Goal: Information Seeking & Learning: Learn about a topic

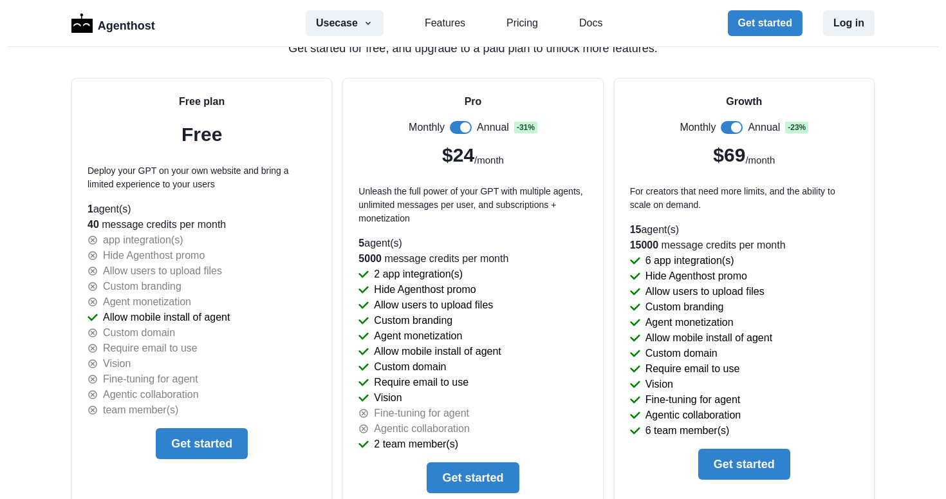
scroll to position [2755, 0]
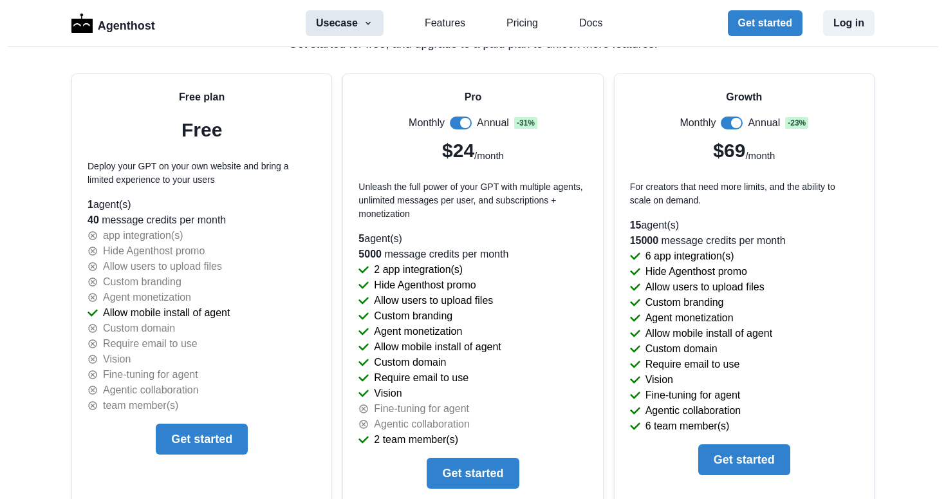
click at [353, 18] on button "Usecase" at bounding box center [345, 23] width 78 height 26
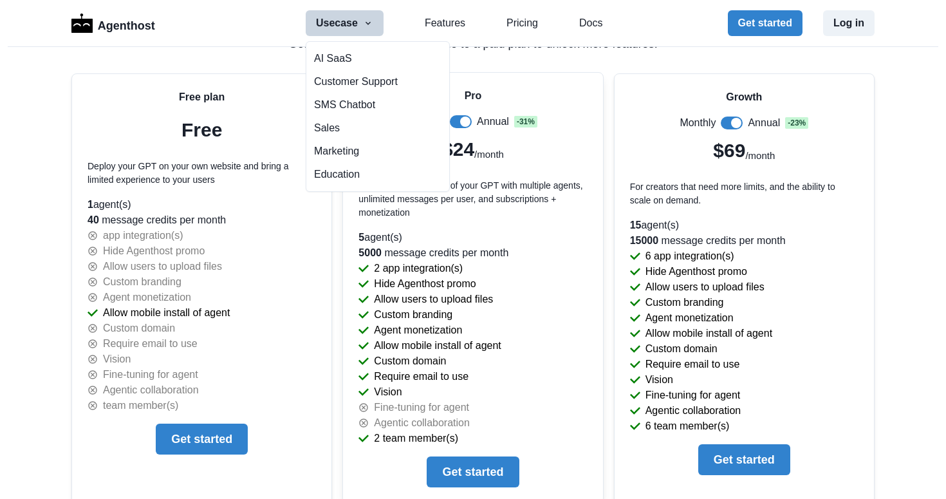
click at [427, 350] on p "Allow mobile install of agent" at bounding box center [437, 345] width 127 height 15
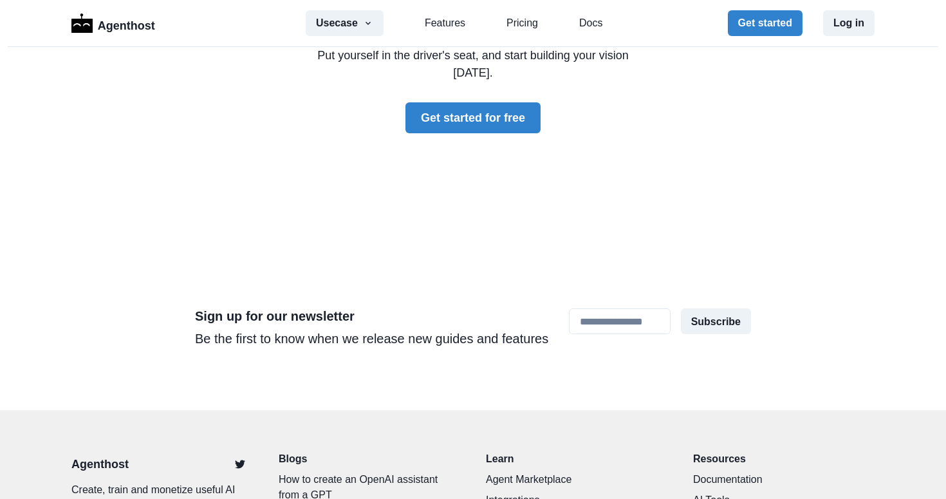
scroll to position [3902, 0]
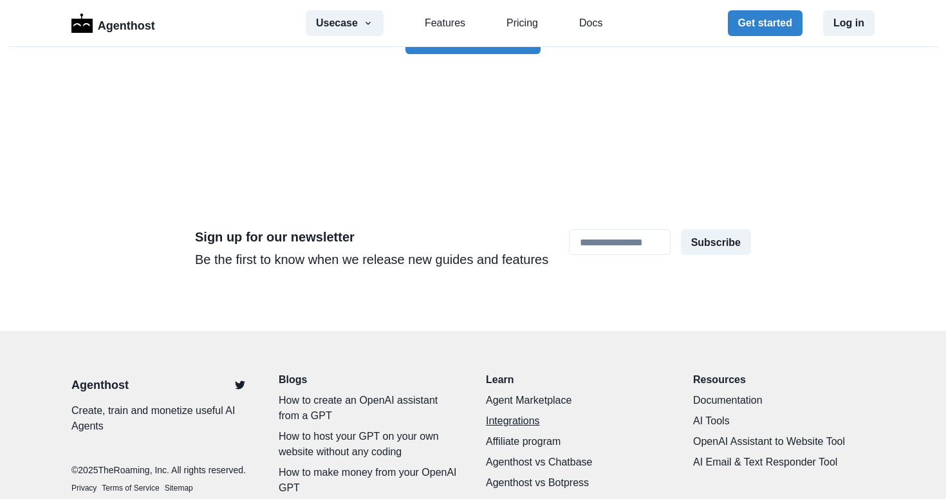
click at [496, 413] on link "Integrations" at bounding box center [576, 420] width 181 height 15
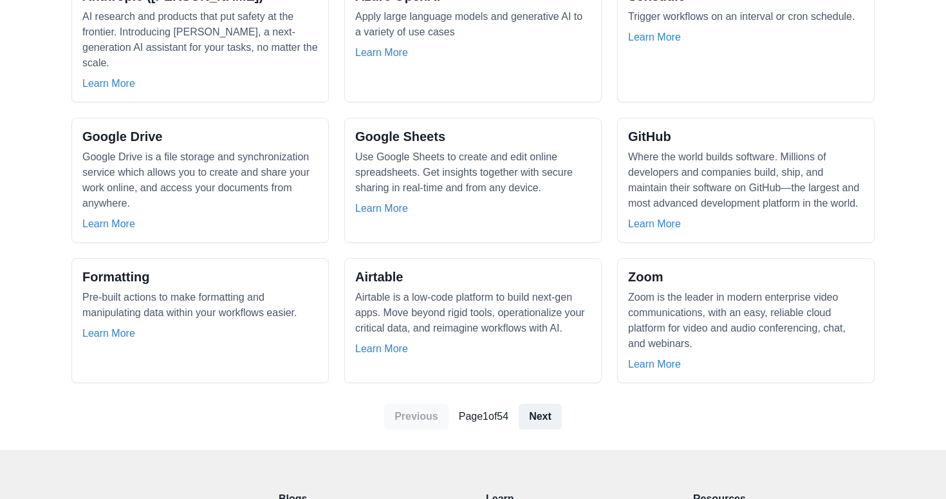
scroll to position [1135, 0]
click at [549, 414] on link "Next" at bounding box center [540, 415] width 43 height 26
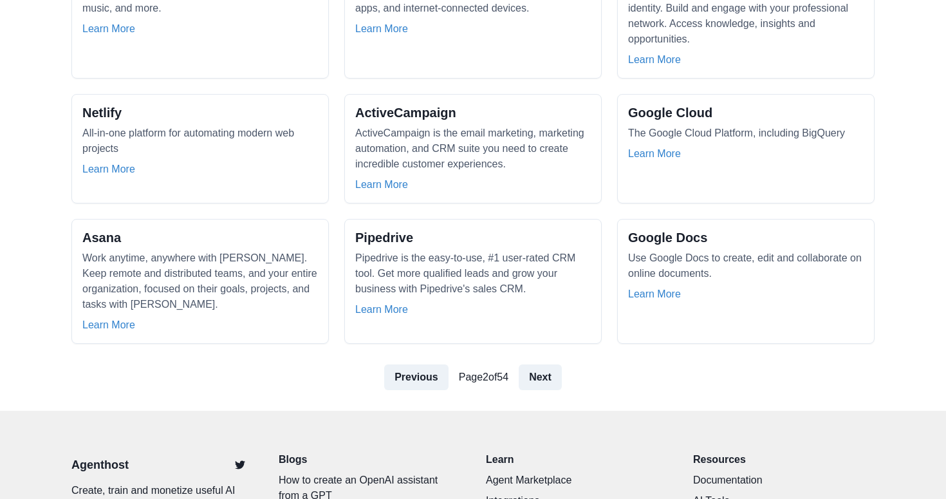
scroll to position [1135, 0]
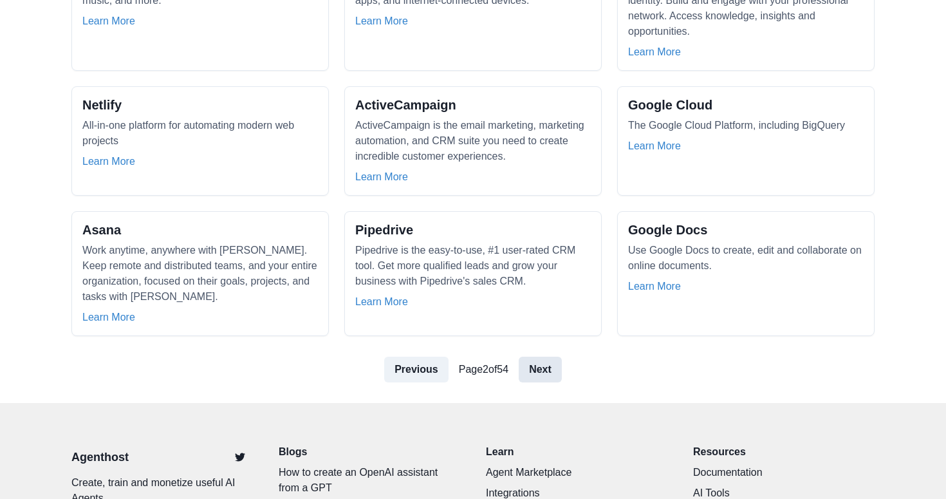
click at [544, 371] on link "Next" at bounding box center [540, 370] width 43 height 26
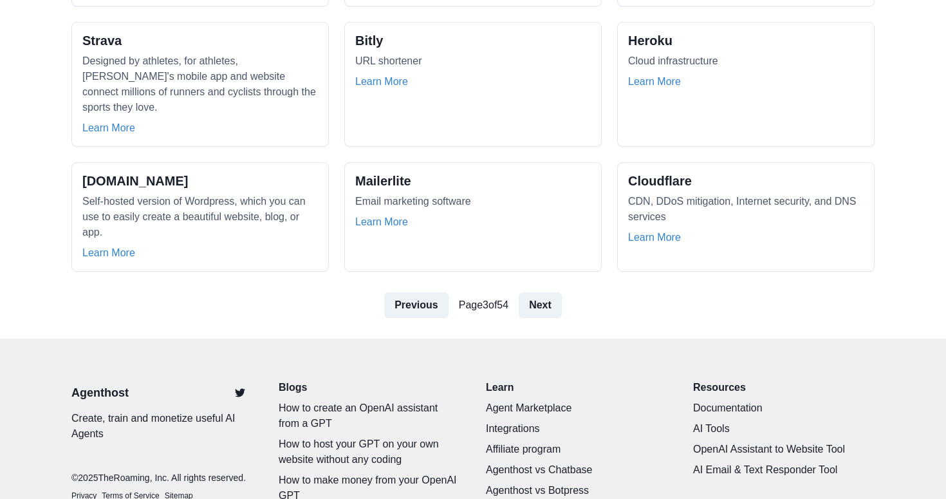
scroll to position [1155, 0]
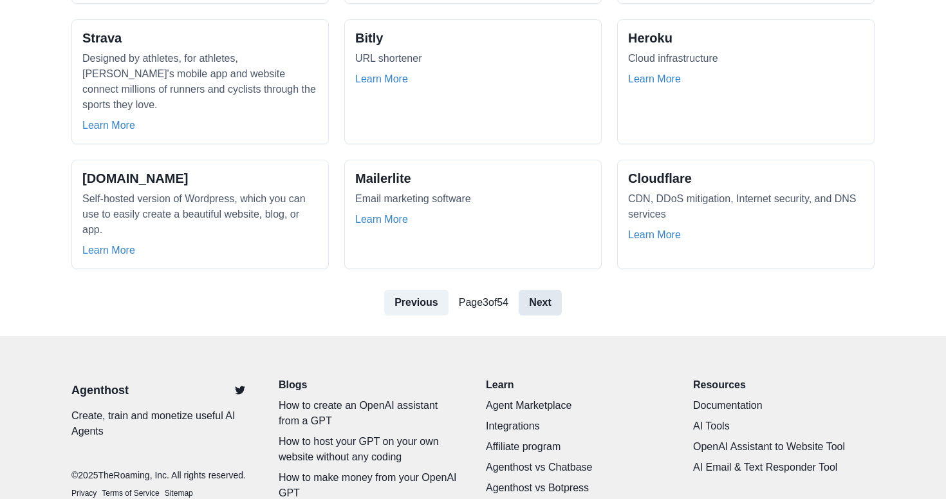
click at [543, 290] on link "Next" at bounding box center [540, 303] width 43 height 26
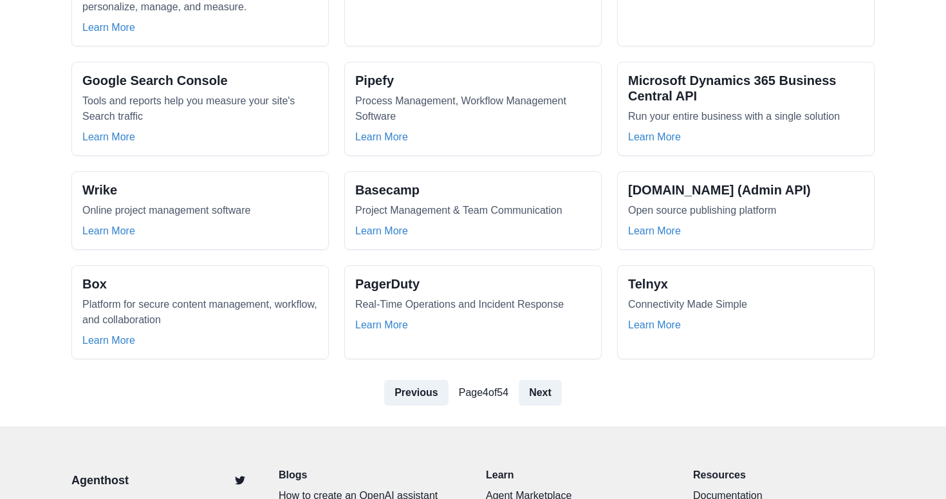
scroll to position [1071, 0]
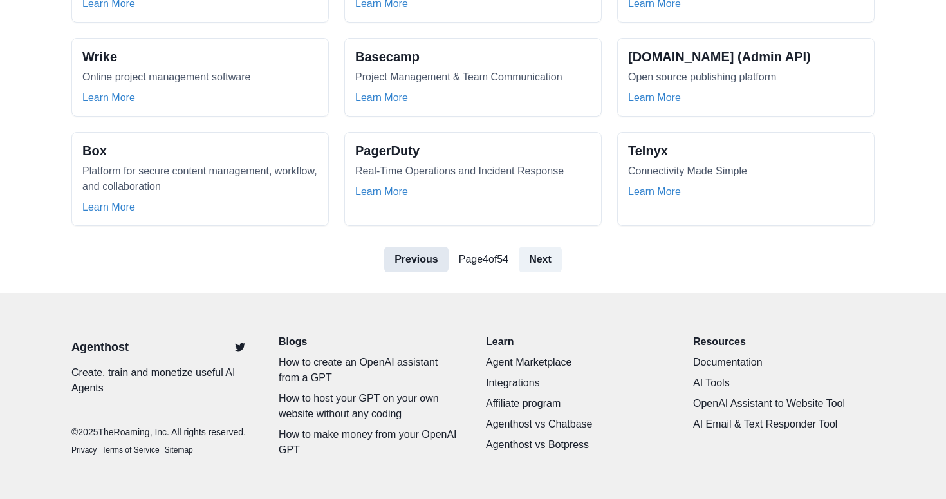
click at [407, 250] on link "Previous" at bounding box center [416, 259] width 64 height 26
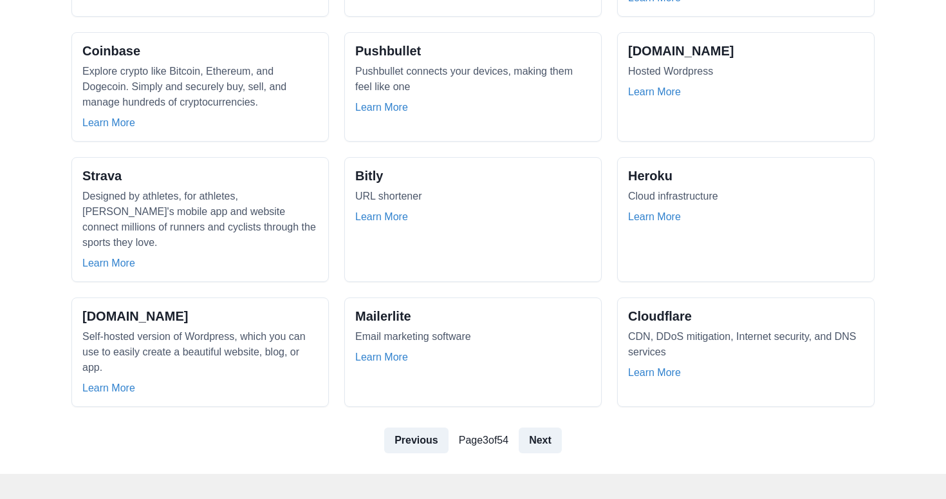
scroll to position [1170, 0]
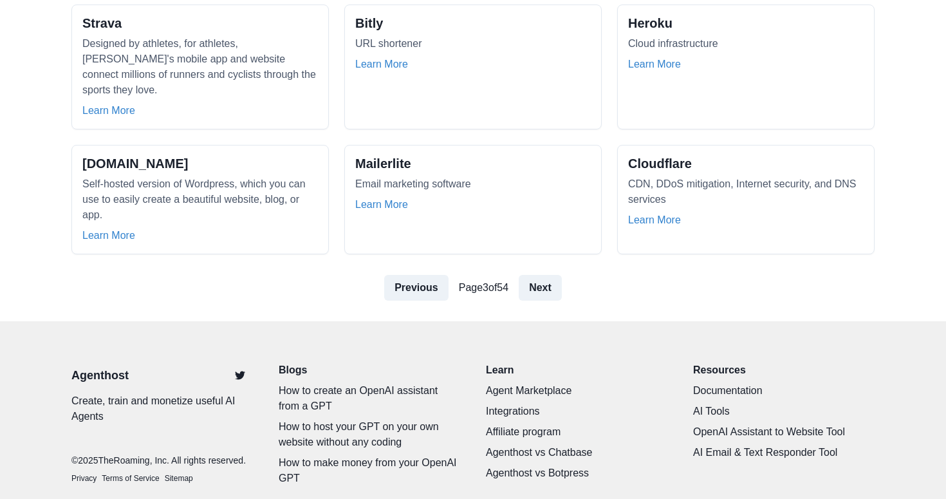
click at [416, 275] on link "Previous" at bounding box center [416, 288] width 64 height 26
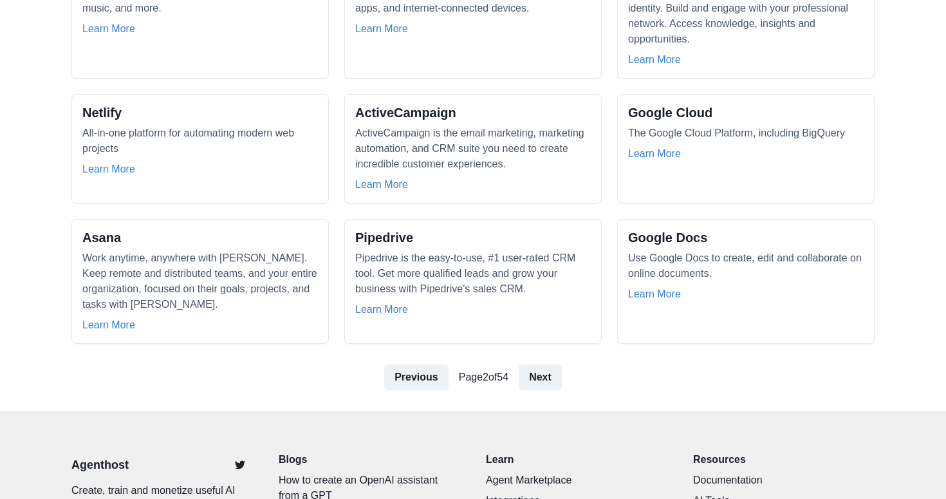
scroll to position [1131, 0]
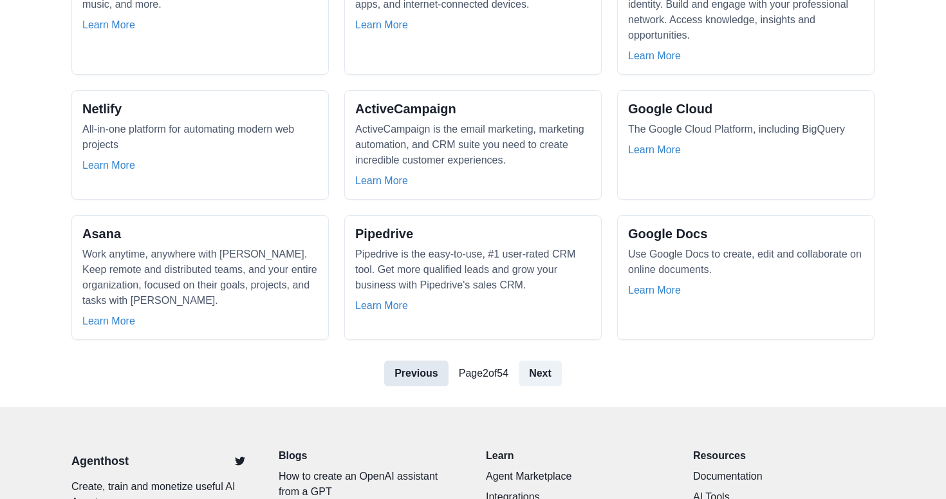
click at [416, 378] on link "Previous" at bounding box center [416, 373] width 64 height 26
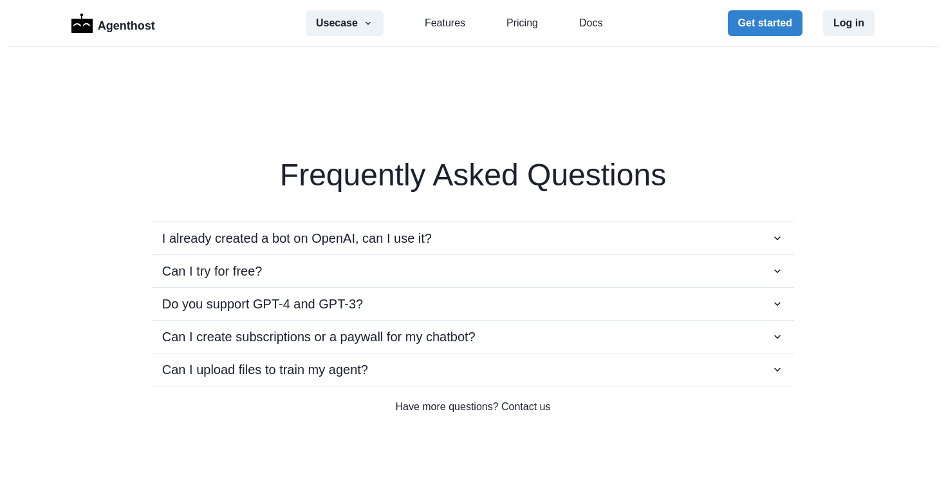
scroll to position [2212, 0]
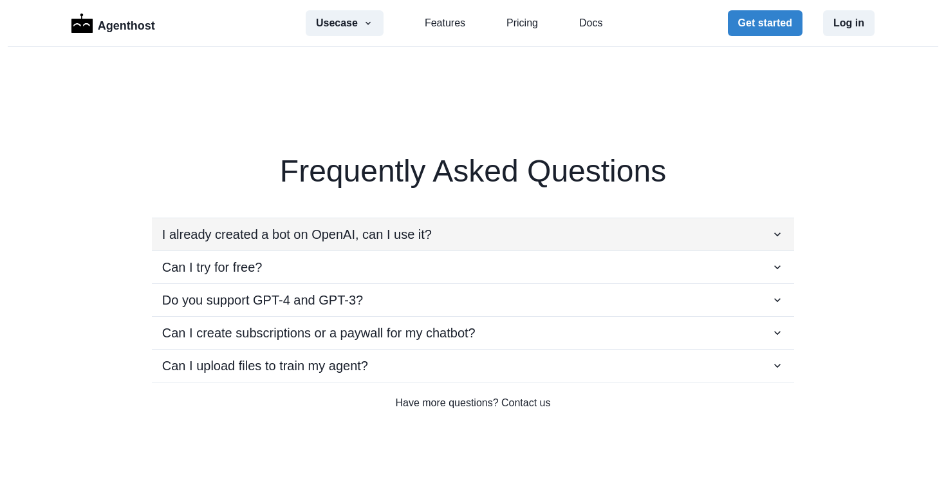
click at [775, 232] on icon "button" at bounding box center [777, 234] width 6 height 4
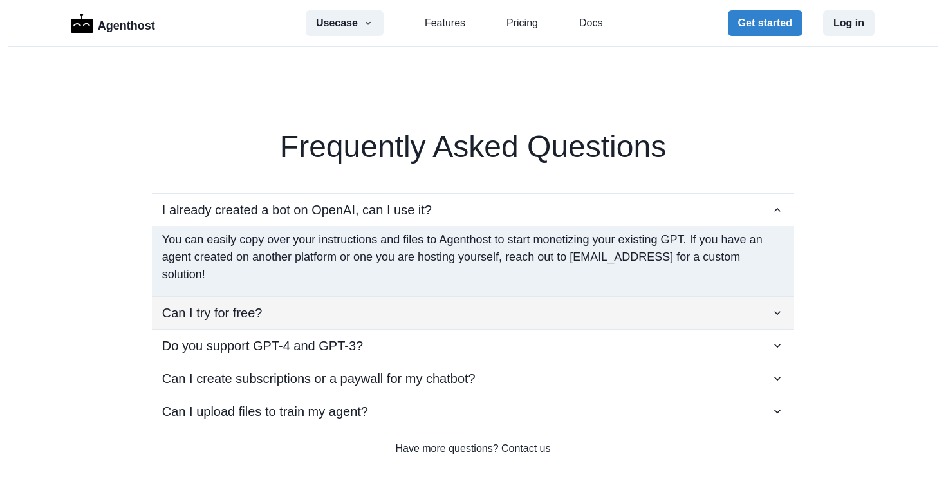
scroll to position [2241, 0]
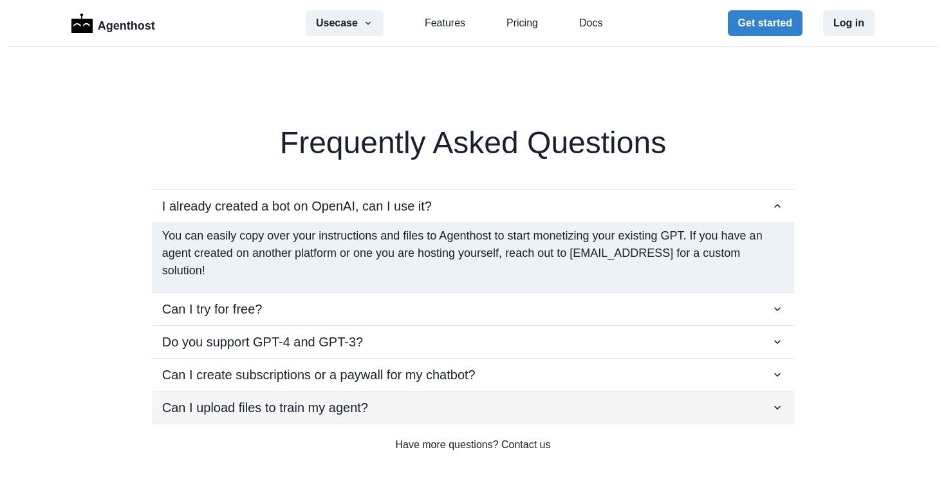
click at [771, 409] on icon "button" at bounding box center [777, 407] width 13 height 13
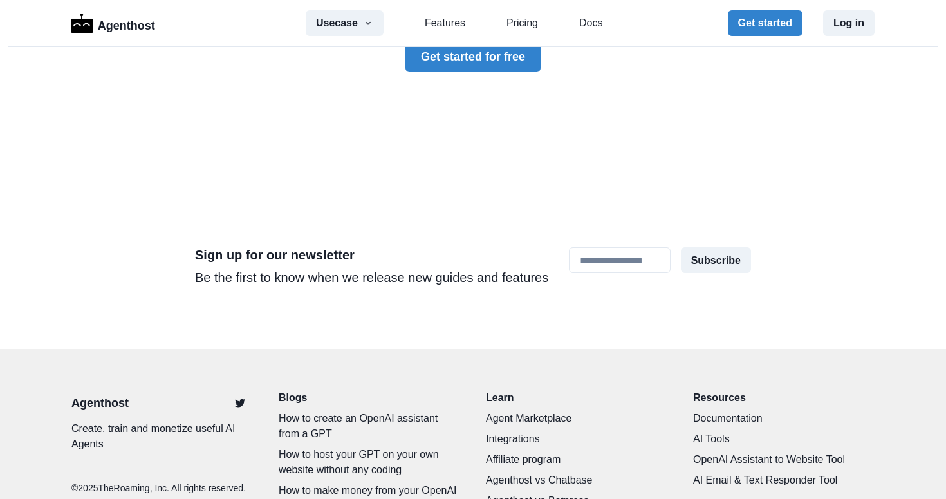
scroll to position [3943, 0]
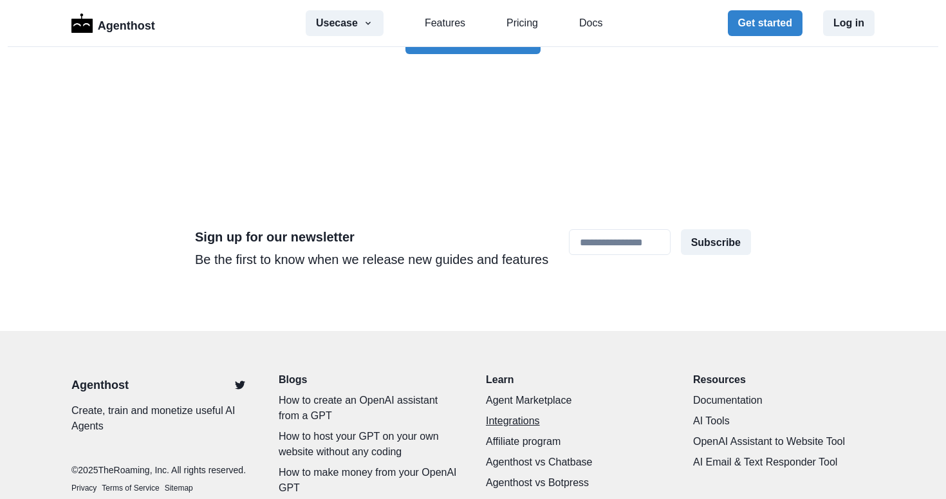
click at [517, 413] on link "Integrations" at bounding box center [576, 420] width 181 height 15
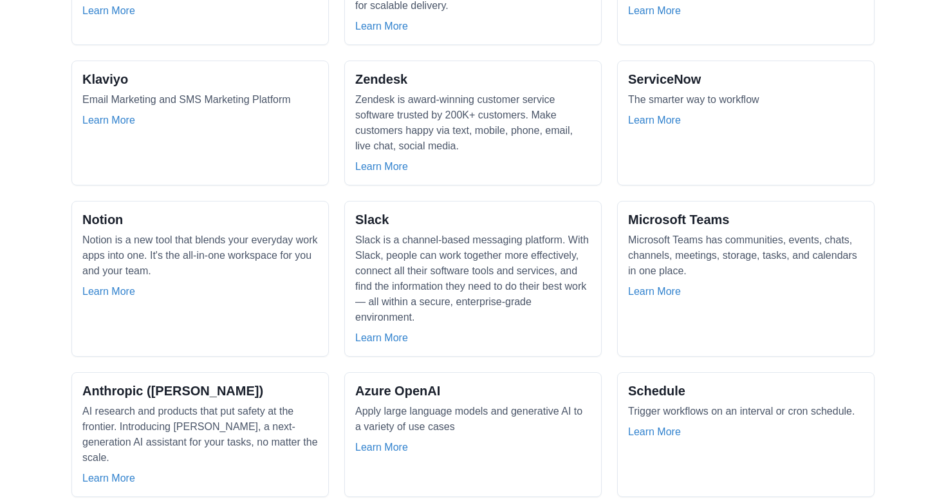
scroll to position [741, 0]
click at [654, 288] on link "Learn More" at bounding box center [654, 290] width 53 height 15
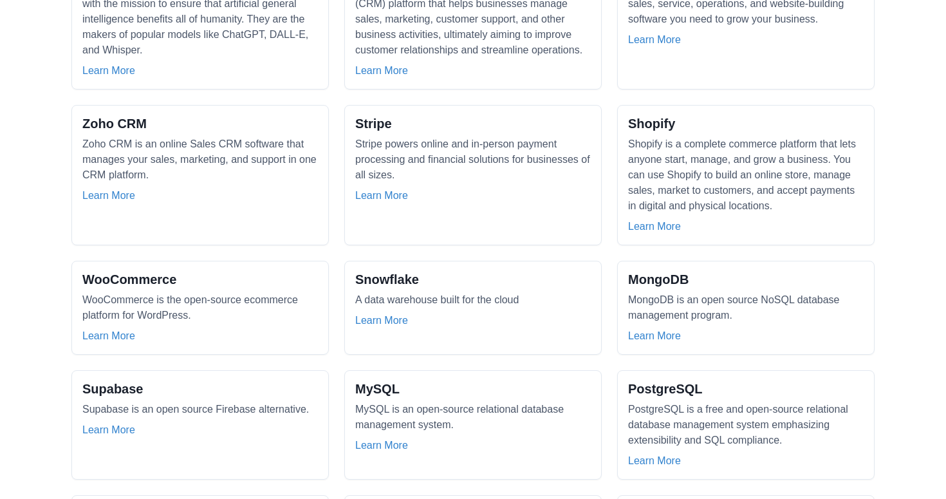
scroll to position [0, 0]
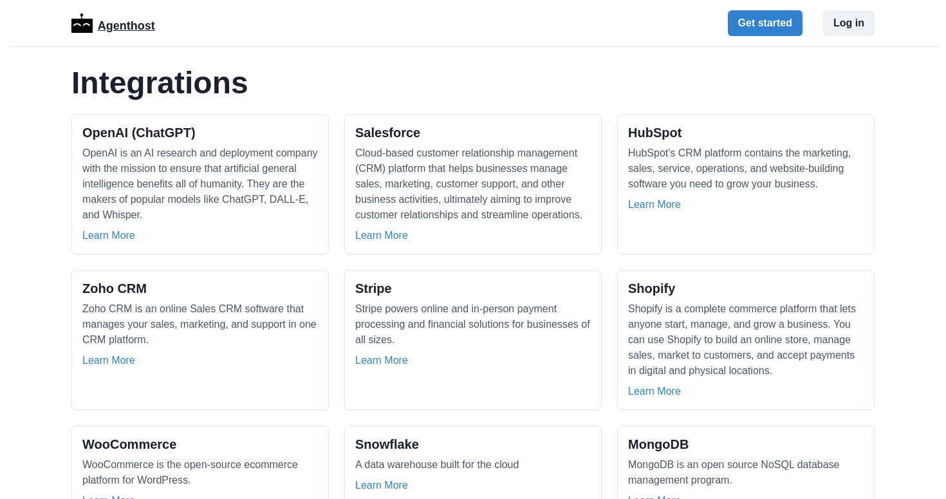
click at [150, 24] on p "Agenthost" at bounding box center [126, 23] width 57 height 23
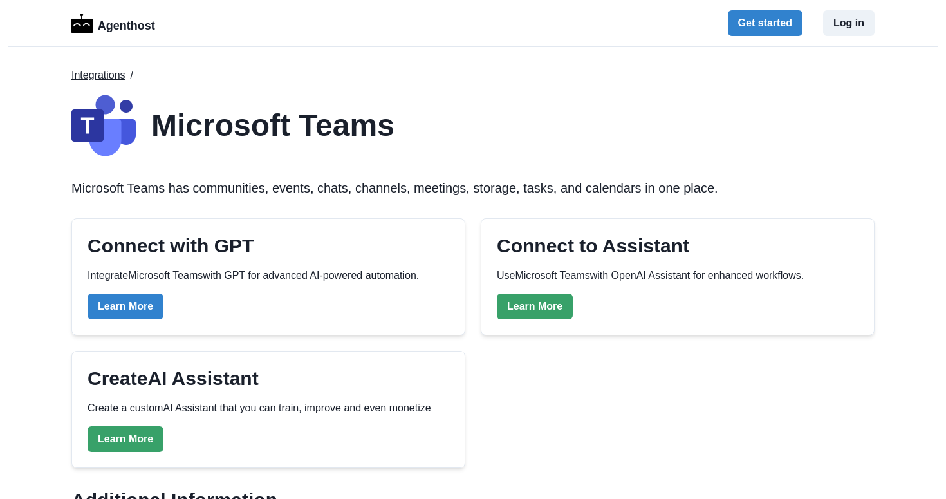
click at [124, 71] on link "Integrations" at bounding box center [98, 75] width 54 height 15
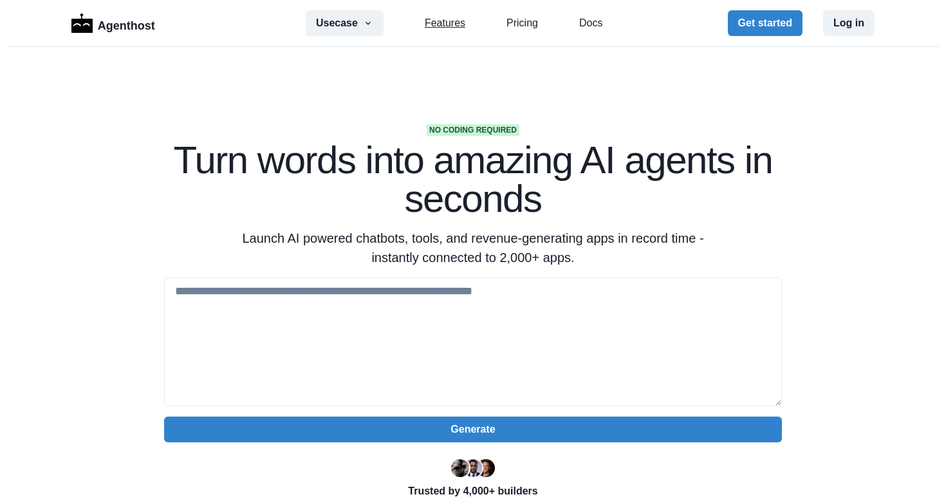
click at [441, 24] on link "Features" at bounding box center [445, 22] width 41 height 15
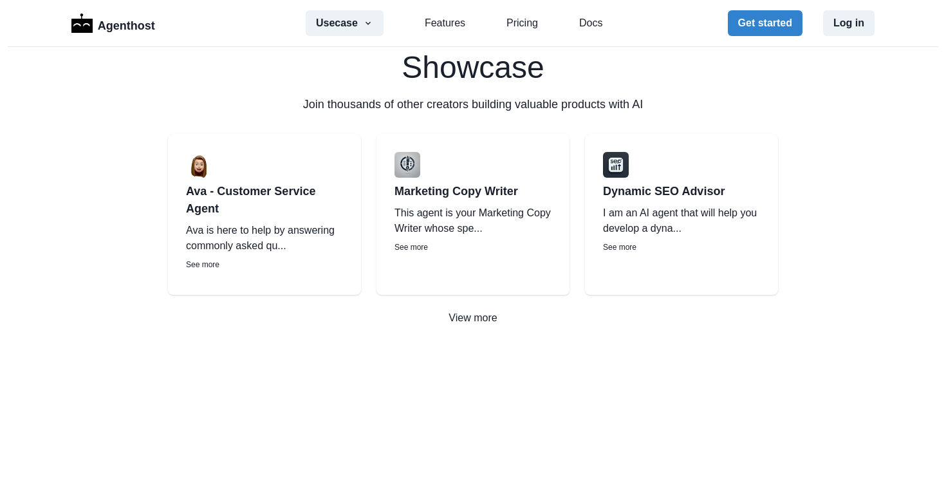
scroll to position [1848, 0]
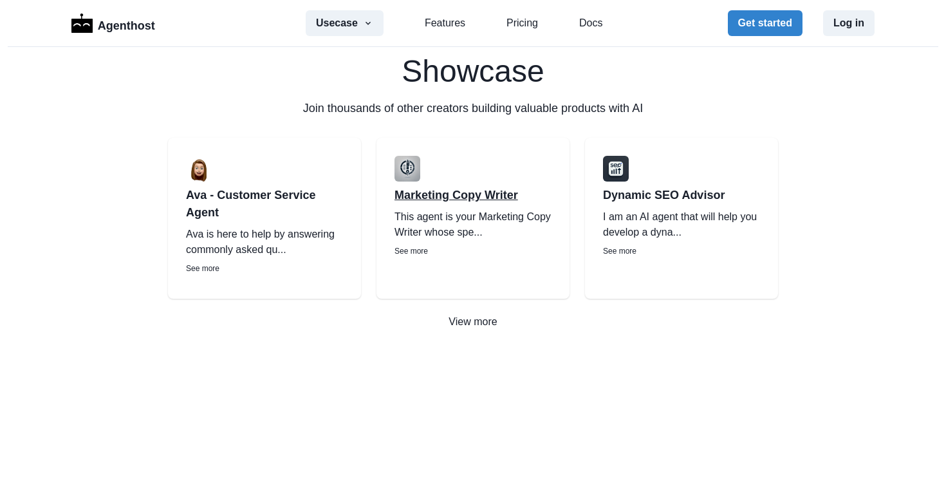
click at [438, 196] on p "Marketing Copy Writer" at bounding box center [472, 195] width 157 height 17
click at [473, 322] on p "View more" at bounding box center [473, 321] width 946 height 15
